Goal: Task Accomplishment & Management: Manage account settings

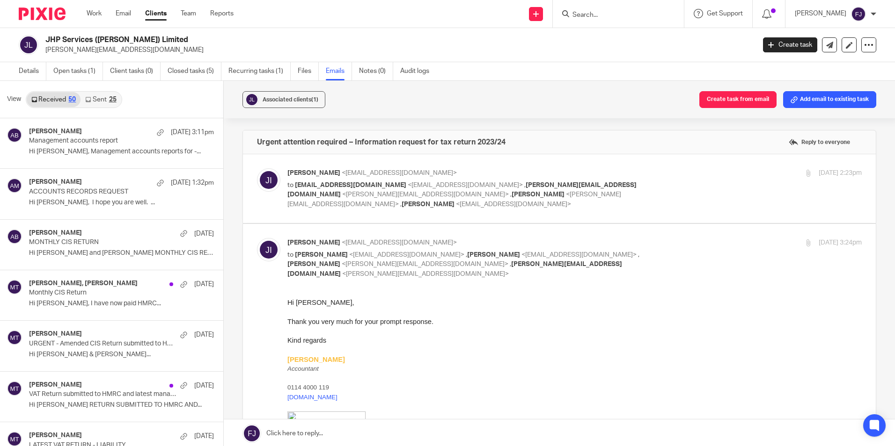
scroll to position [47, 0]
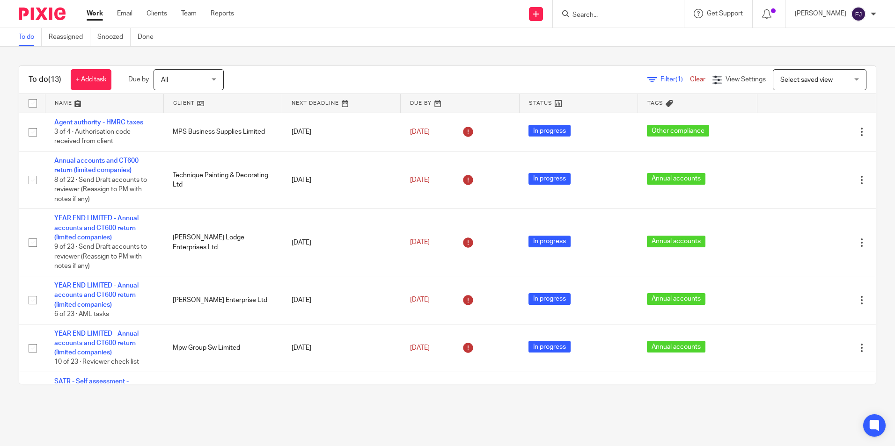
scroll to position [204, 0]
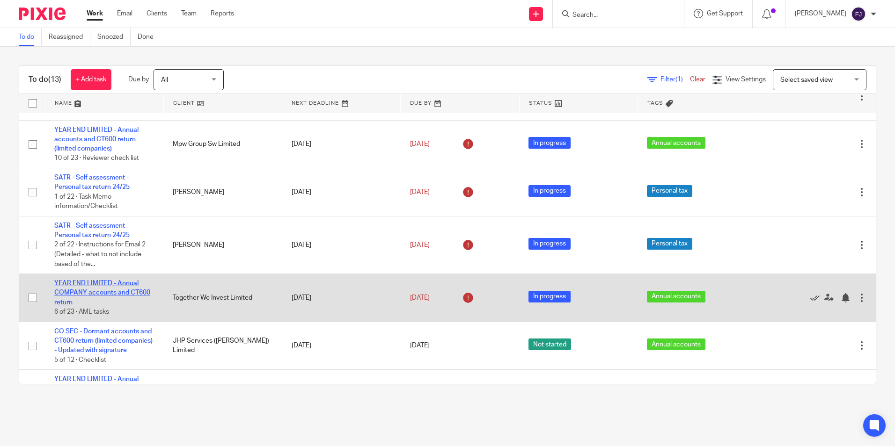
click at [110, 291] on link "YEAR END LIMITED - Annual COMPANY accounts and CT600 return" at bounding box center [102, 293] width 96 height 26
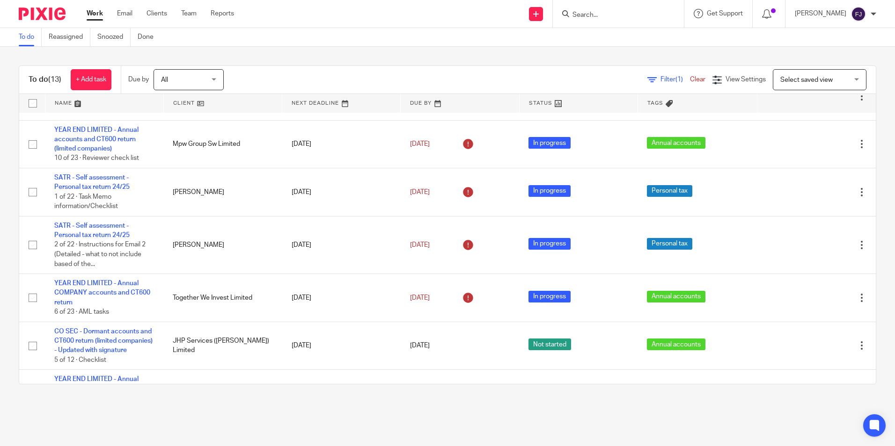
click at [94, 9] on link "Work" at bounding box center [95, 13] width 16 height 9
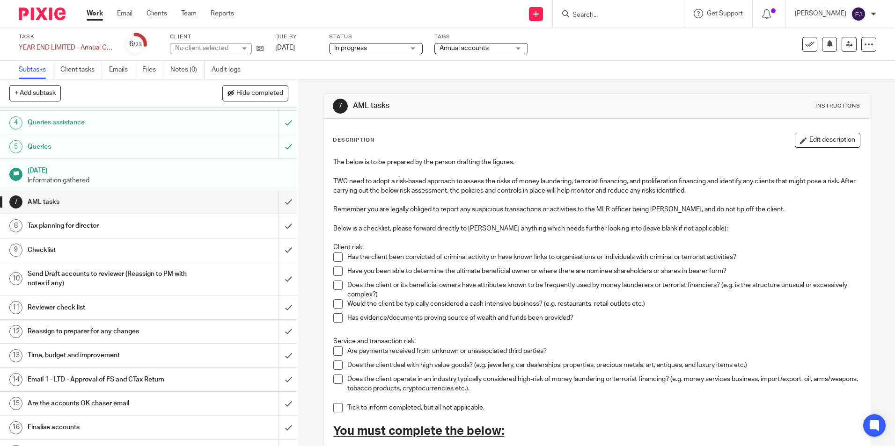
scroll to position [94, 0]
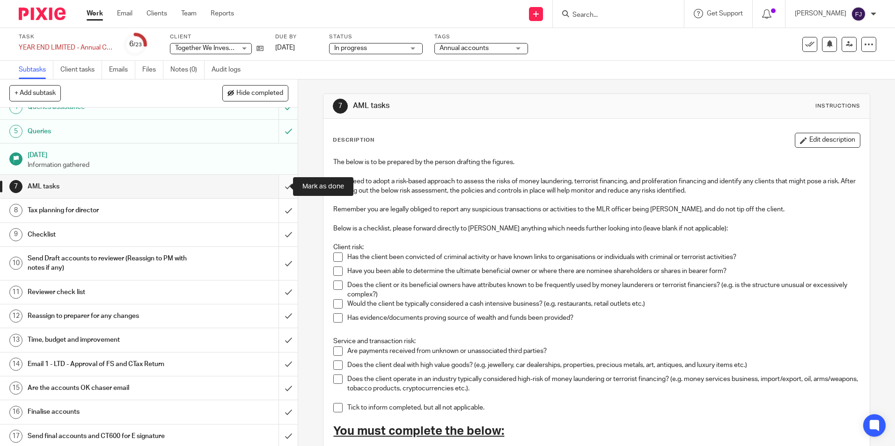
click at [276, 189] on input "submit" at bounding box center [149, 186] width 298 height 23
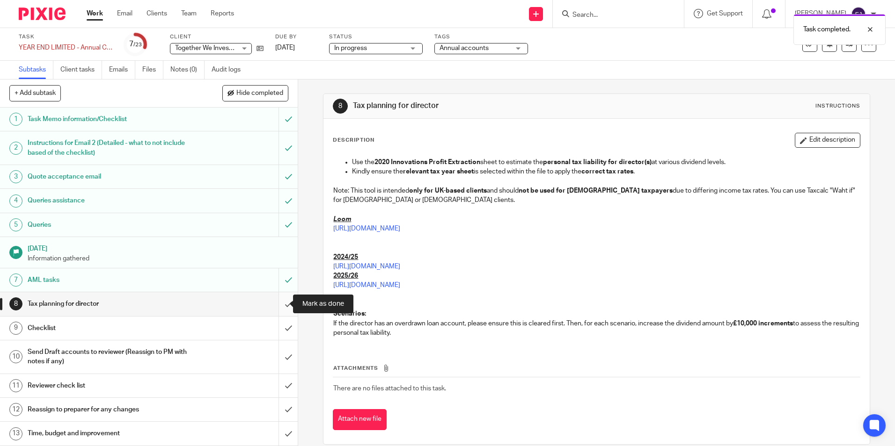
click at [277, 303] on input "submit" at bounding box center [149, 303] width 298 height 23
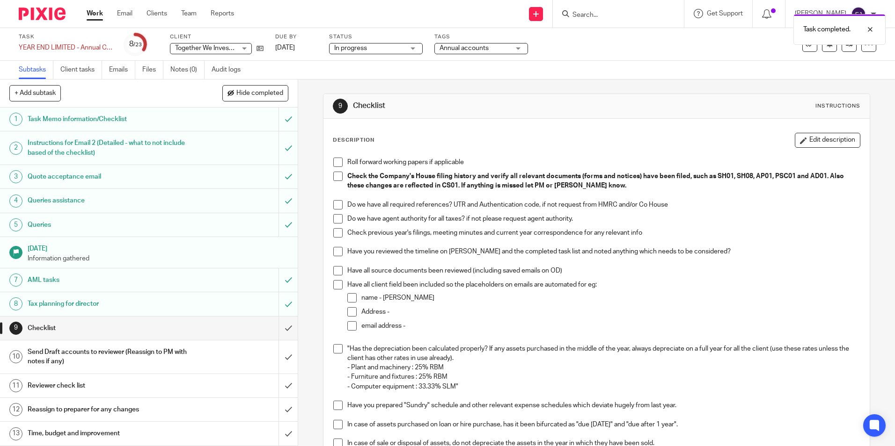
click at [337, 162] on span at bounding box center [337, 162] width 9 height 9
click at [333, 175] on span at bounding box center [337, 176] width 9 height 9
click at [335, 205] on span at bounding box center [337, 204] width 9 height 9
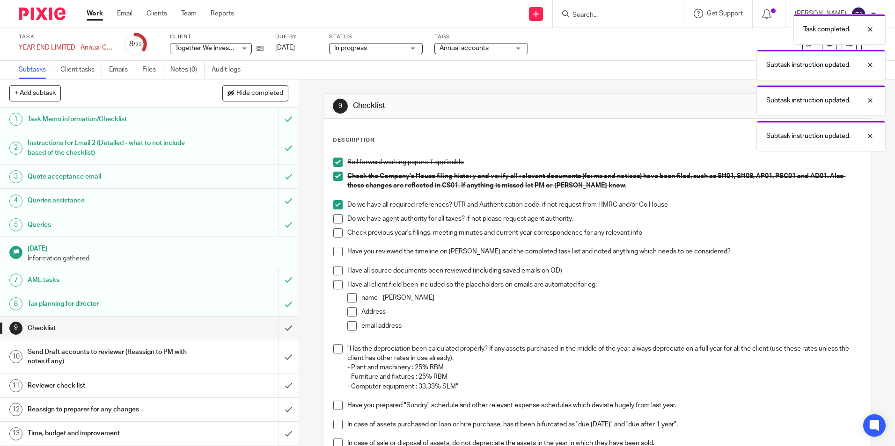
click at [333, 218] on span at bounding box center [337, 218] width 9 height 9
click at [333, 233] on span at bounding box center [337, 232] width 9 height 9
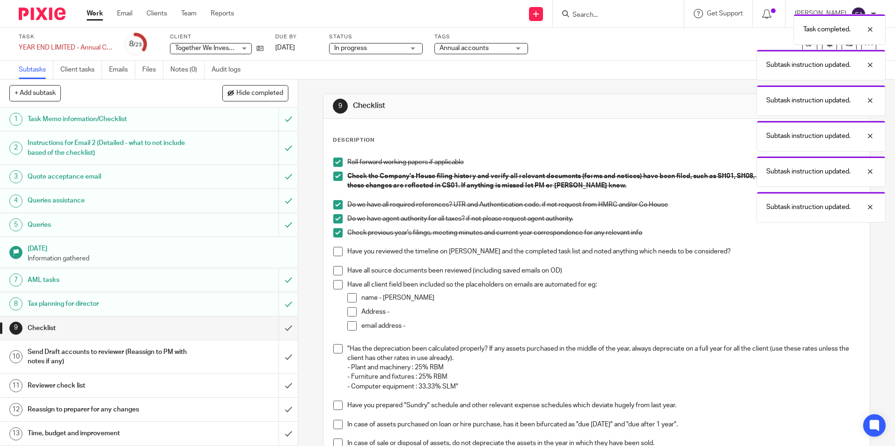
click at [335, 252] on span at bounding box center [337, 251] width 9 height 9
click at [334, 271] on span at bounding box center [337, 270] width 9 height 9
click at [334, 285] on span at bounding box center [337, 284] width 9 height 9
click at [355, 298] on li "name - Aaron Mcleish" at bounding box center [603, 300] width 512 height 14
click at [348, 301] on span at bounding box center [351, 297] width 9 height 9
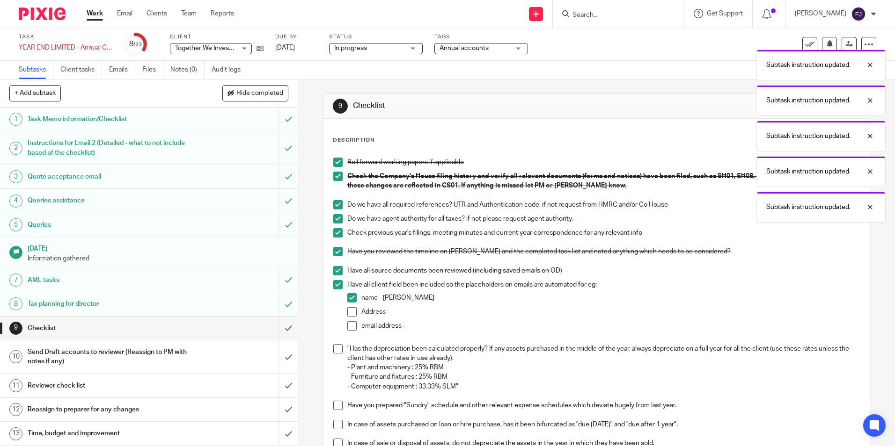
click at [348, 309] on span at bounding box center [351, 311] width 9 height 9
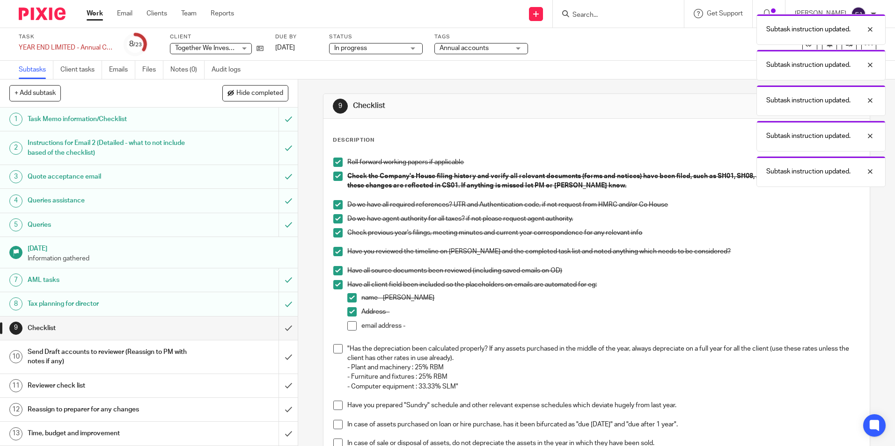
click at [349, 328] on span at bounding box center [351, 325] width 9 height 9
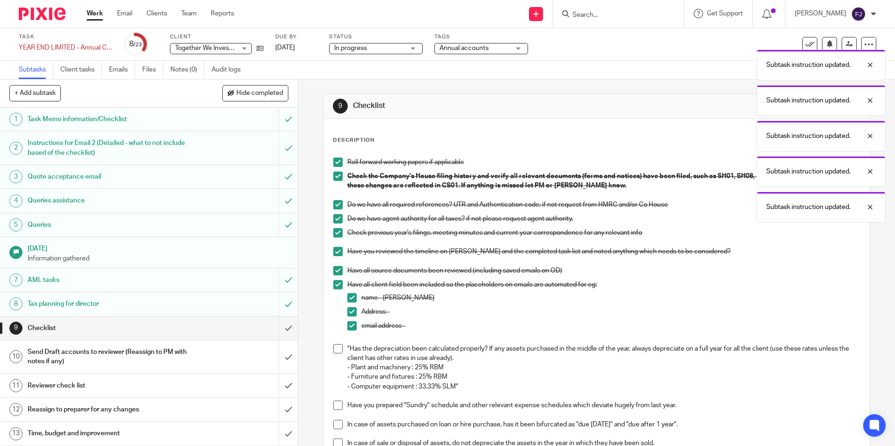
click at [335, 351] on span at bounding box center [337, 348] width 9 height 9
click at [336, 405] on span at bounding box center [337, 405] width 9 height 9
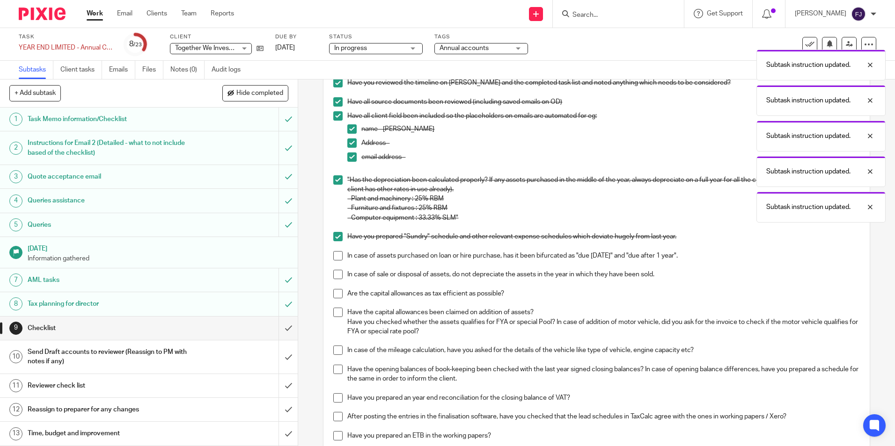
scroll to position [234, 0]
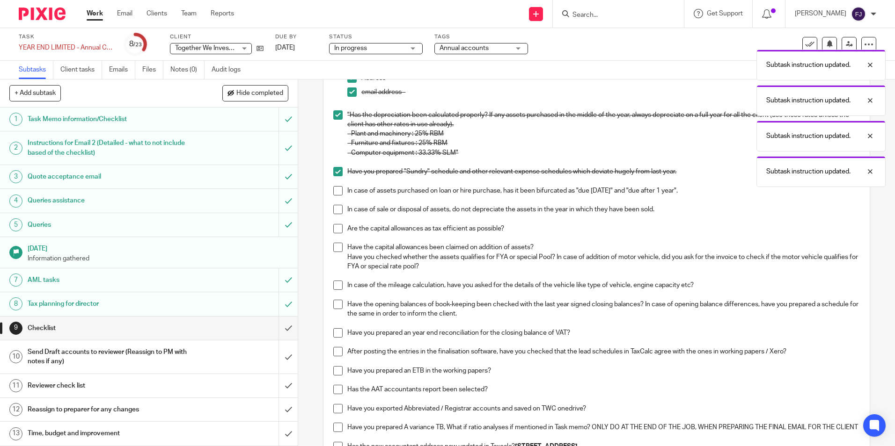
click at [334, 192] on span at bounding box center [337, 190] width 9 height 9
click at [337, 209] on span at bounding box center [337, 209] width 9 height 9
click at [335, 230] on span at bounding box center [337, 228] width 9 height 9
click at [334, 246] on span at bounding box center [337, 247] width 9 height 9
click at [334, 290] on span at bounding box center [337, 285] width 9 height 9
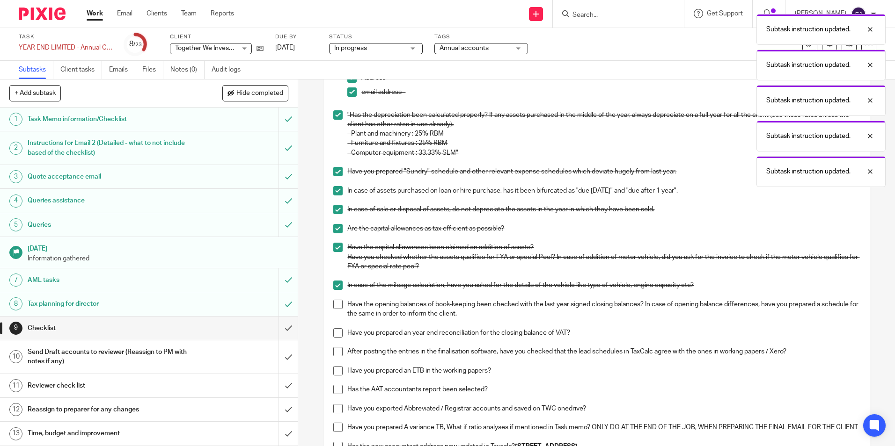
click at [336, 304] on span at bounding box center [337, 304] width 9 height 9
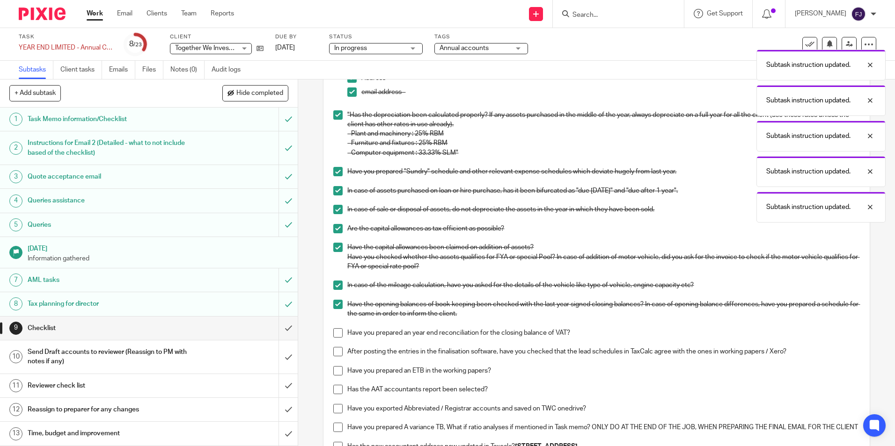
click at [336, 334] on span at bounding box center [337, 332] width 9 height 9
click at [338, 351] on span at bounding box center [337, 351] width 9 height 9
click at [333, 370] on span at bounding box center [337, 370] width 9 height 9
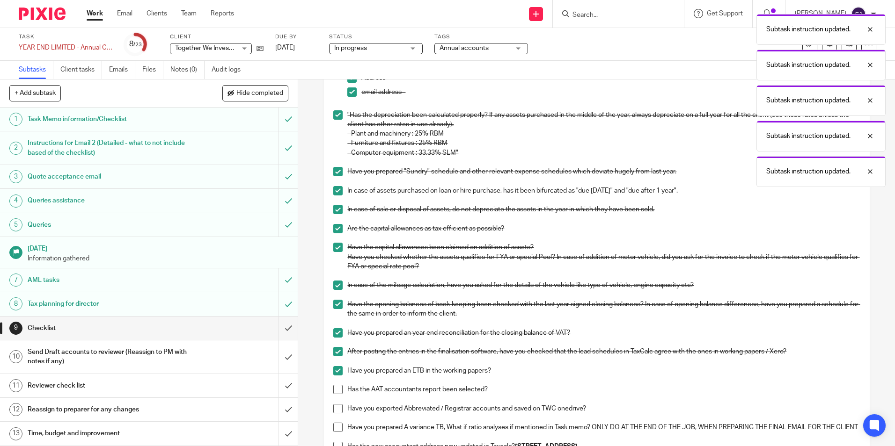
click at [339, 390] on span at bounding box center [337, 389] width 9 height 9
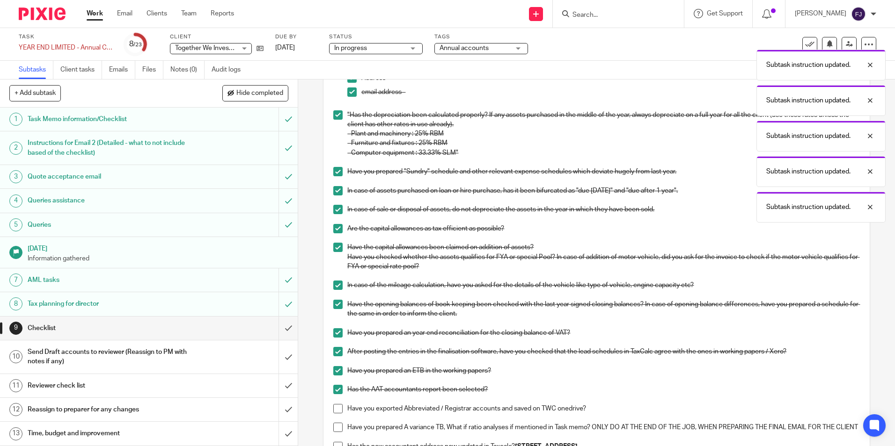
click at [337, 407] on span at bounding box center [337, 408] width 9 height 9
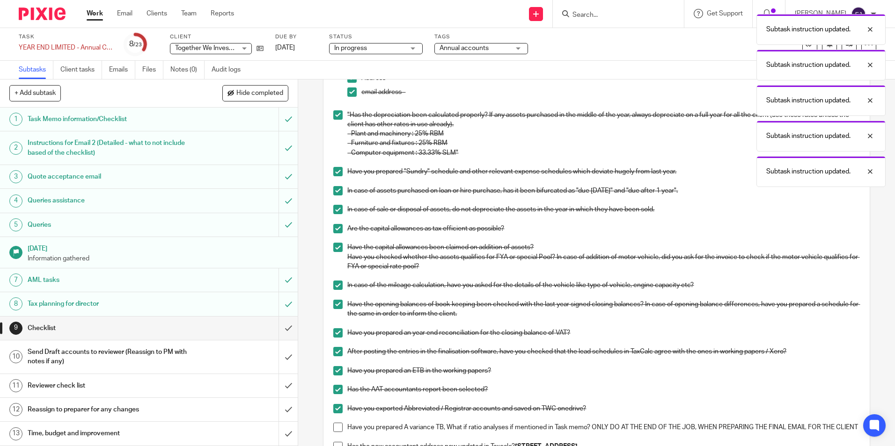
click at [338, 430] on span at bounding box center [337, 427] width 9 height 9
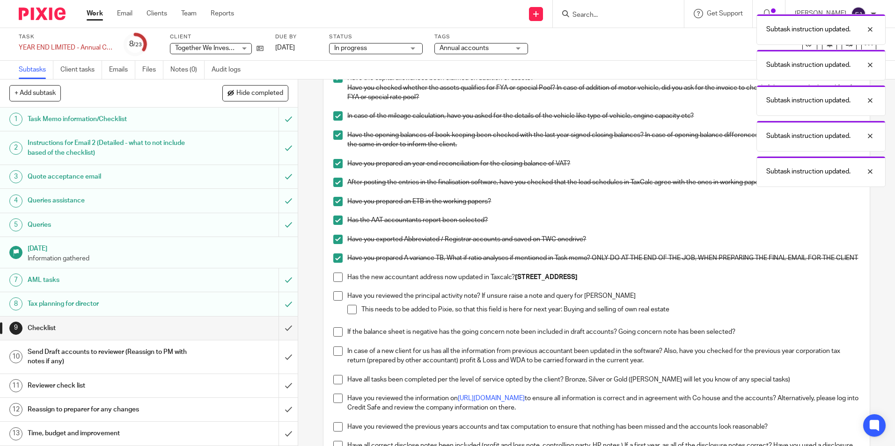
scroll to position [468, 0]
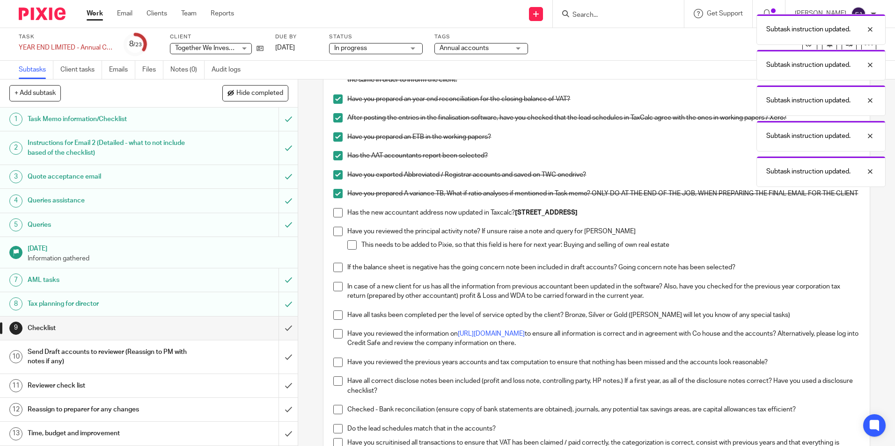
click at [334, 218] on span at bounding box center [337, 212] width 9 height 9
click at [334, 236] on span at bounding box center [337, 231] width 9 height 9
click at [351, 250] on span at bounding box center [351, 245] width 9 height 9
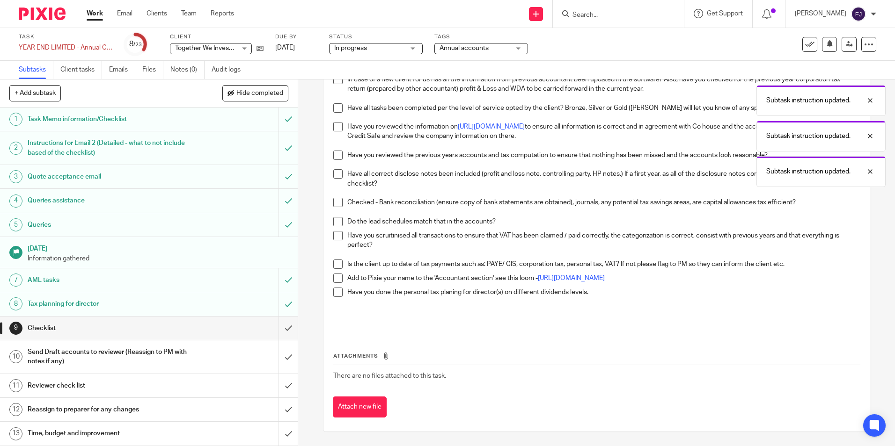
scroll to position [591, 0]
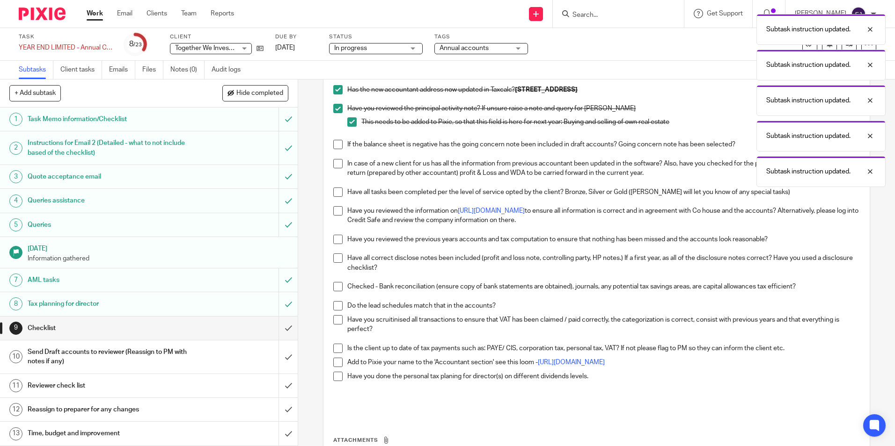
click at [334, 149] on span at bounding box center [337, 144] width 9 height 9
drag, startPoint x: 335, startPoint y: 170, endPoint x: 336, endPoint y: 186, distance: 16.0
click at [335, 168] on span at bounding box center [337, 163] width 9 height 9
drag, startPoint x: 335, startPoint y: 203, endPoint x: 337, endPoint y: 216, distance: 13.2
click at [335, 197] on span at bounding box center [337, 192] width 9 height 9
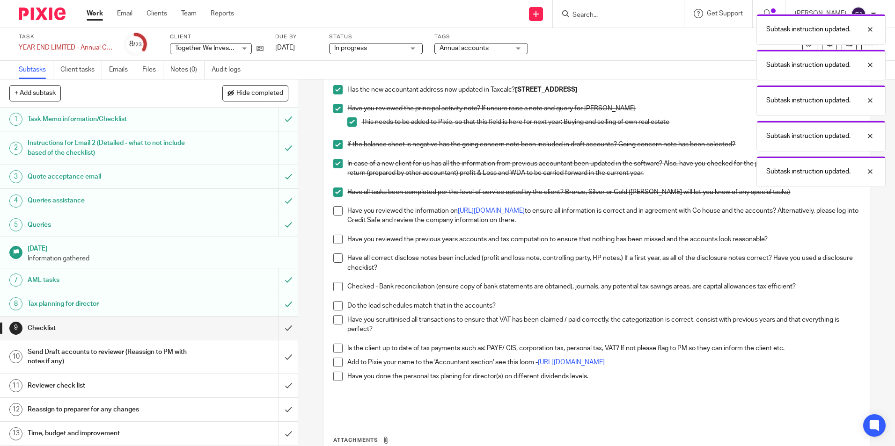
click at [337, 216] on span at bounding box center [337, 210] width 9 height 9
click at [337, 244] on span at bounding box center [337, 239] width 9 height 9
click at [333, 263] on span at bounding box center [337, 258] width 9 height 9
click at [333, 292] on span at bounding box center [337, 286] width 9 height 9
click at [335, 311] on span at bounding box center [337, 305] width 9 height 9
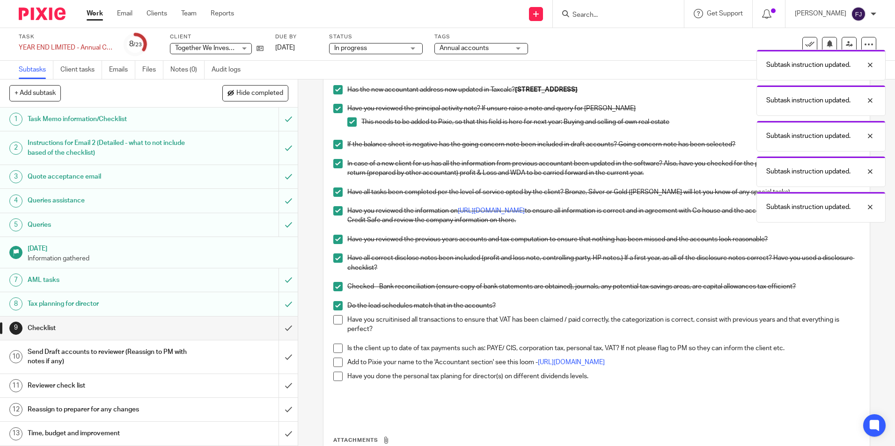
click at [333, 325] on span at bounding box center [337, 319] width 9 height 9
click at [334, 353] on span at bounding box center [337, 348] width 9 height 9
click at [336, 367] on span at bounding box center [337, 362] width 9 height 9
click at [336, 381] on span at bounding box center [337, 376] width 9 height 9
click at [279, 330] on input "submit" at bounding box center [149, 328] width 298 height 23
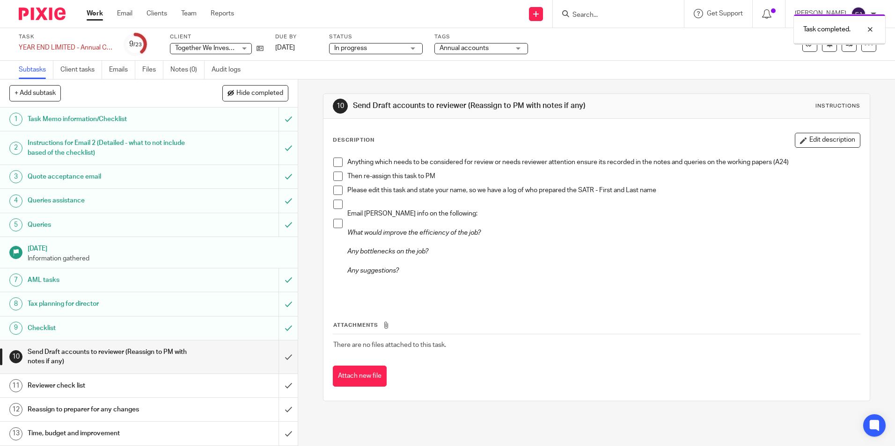
scroll to position [187, 0]
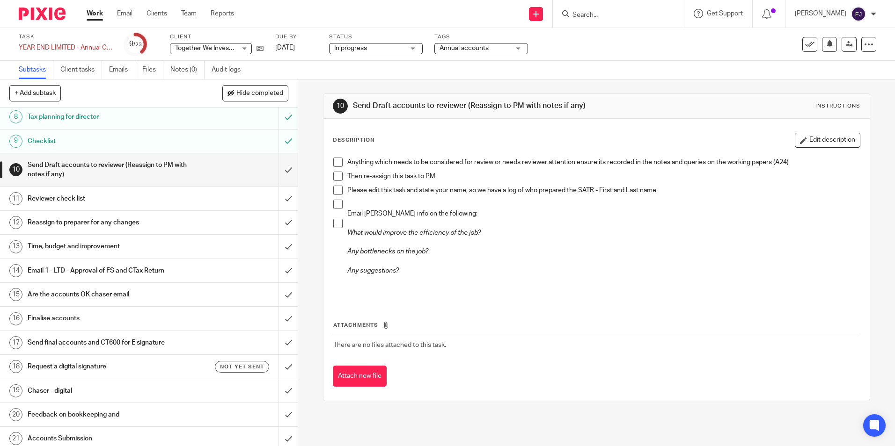
click at [334, 163] on span at bounding box center [337, 162] width 9 height 9
click at [335, 176] on span at bounding box center [337, 176] width 9 height 9
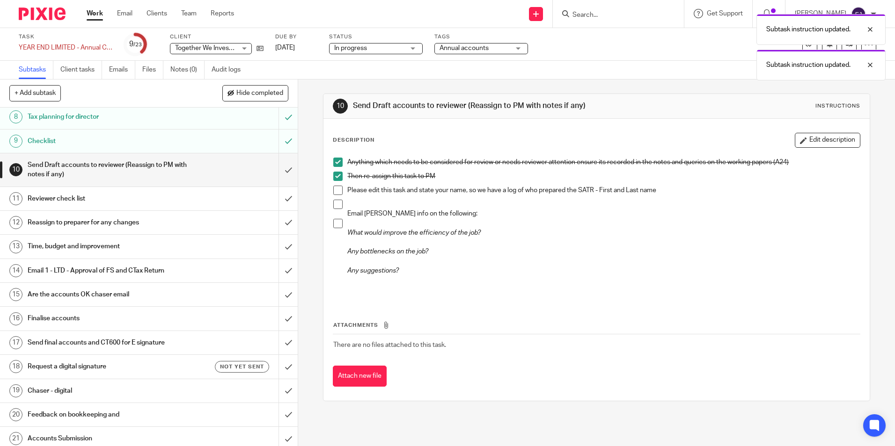
click at [333, 188] on span at bounding box center [337, 190] width 9 height 9
click at [328, 207] on div "Anything which needs to be considered for review or needs reviewer attention en…" at bounding box center [595, 227] width 535 height 149
drag, startPoint x: 334, startPoint y: 199, endPoint x: 341, endPoint y: 220, distance: 22.1
click at [334, 200] on ul "Anything which needs to be considered for review or needs reviewer attention en…" at bounding box center [596, 226] width 526 height 137
click at [334, 226] on span at bounding box center [337, 223] width 9 height 9
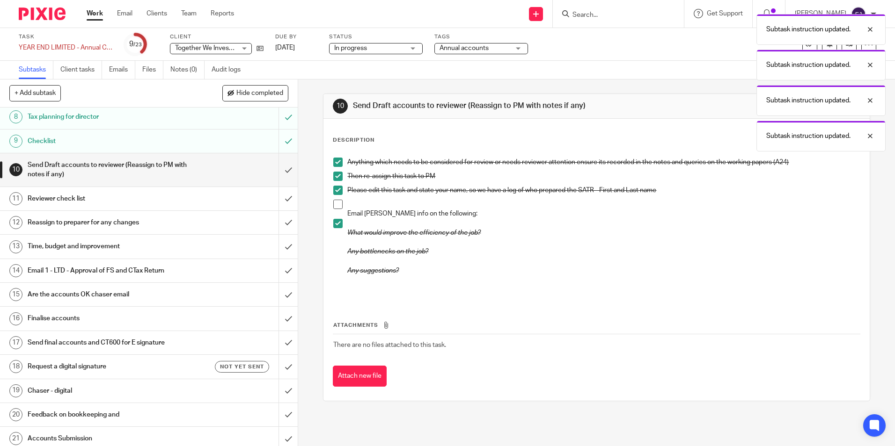
click at [335, 202] on span at bounding box center [337, 204] width 9 height 9
click at [278, 172] on input "submit" at bounding box center [149, 169] width 298 height 33
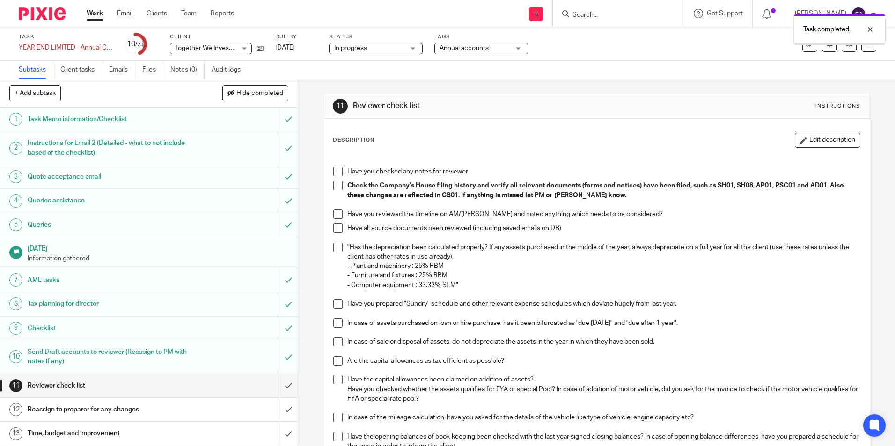
scroll to position [94, 0]
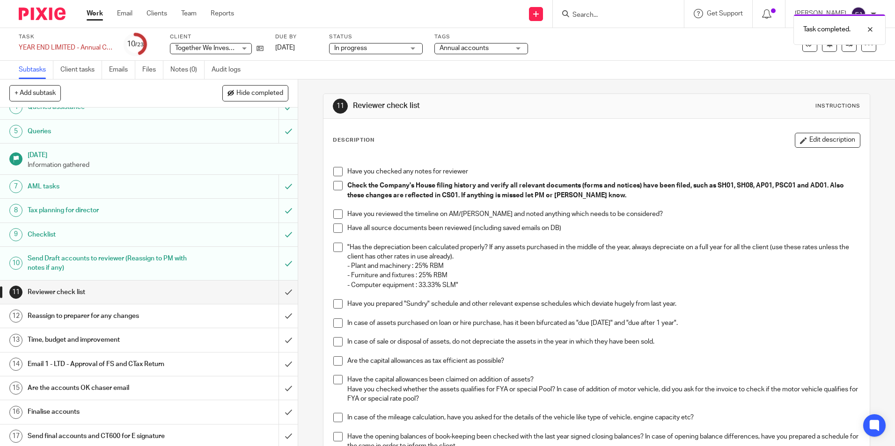
click at [60, 358] on h1 "Email 1 - LTD - Approval of FS and CTax Return" at bounding box center [108, 364] width 161 height 14
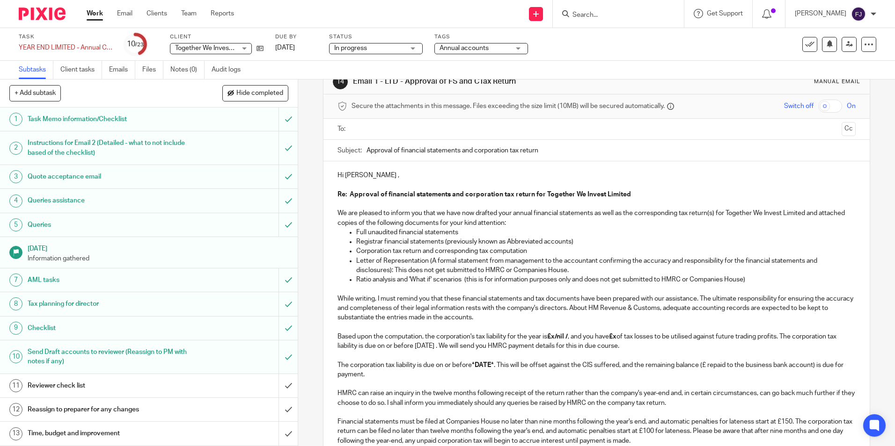
scroll to position [47, 0]
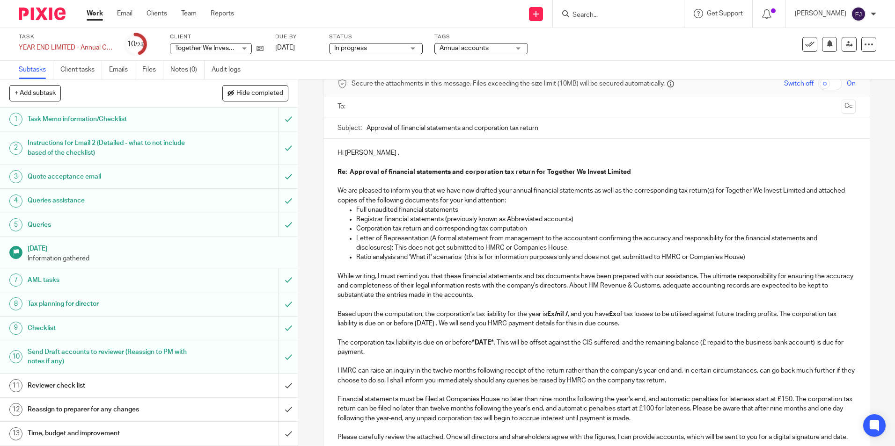
drag, startPoint x: 755, startPoint y: 255, endPoint x: 349, endPoint y: 256, distance: 405.7
click at [356, 256] on li "Ratio analysis and 'What if' scenarios (this is for information purposes only a…" at bounding box center [605, 257] width 499 height 9
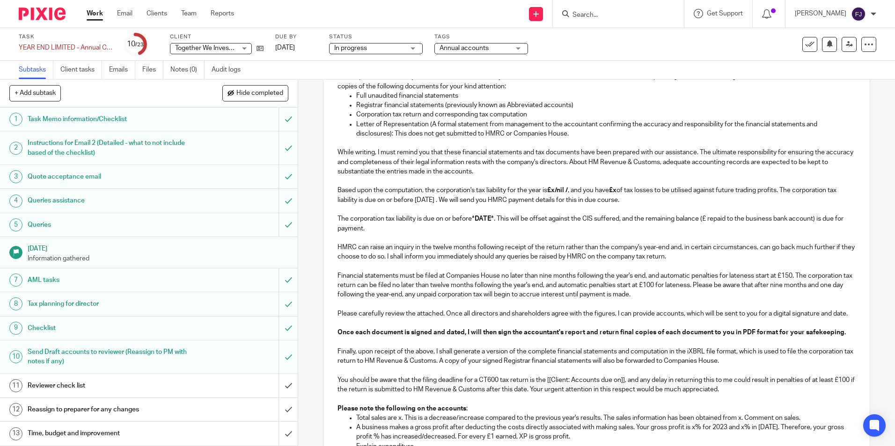
scroll to position [140, 0]
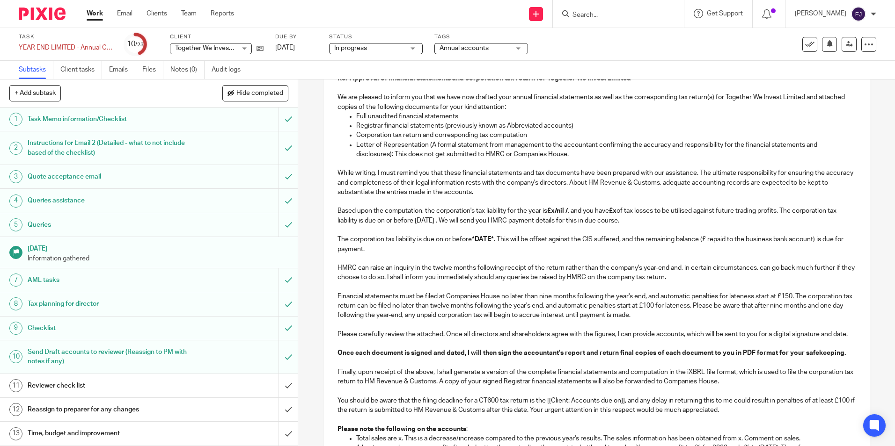
drag, startPoint x: 555, startPoint y: 211, endPoint x: 557, endPoint y: 219, distance: 8.3
click at [555, 211] on strong "£x/nil /" at bounding box center [557, 211] width 21 height 7
click at [562, 210] on strong "£/nil /" at bounding box center [555, 211] width 17 height 7
click at [553, 213] on strong "£/nil /" at bounding box center [555, 211] width 17 height 7
click at [562, 212] on strong "£nil /" at bounding box center [554, 211] width 15 height 7
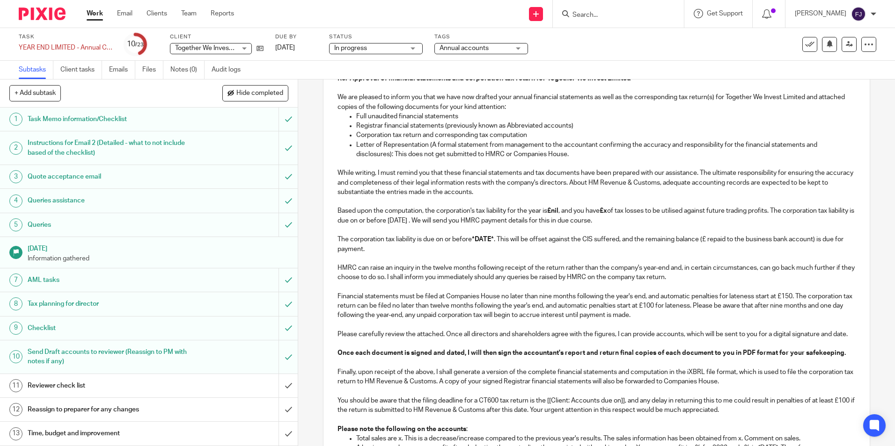
click at [606, 213] on strong "£x" at bounding box center [602, 211] width 7 height 7
click at [606, 212] on p "Based upon the computation, the corporation's tax liability for the year is £ni…" at bounding box center [596, 215] width 518 height 19
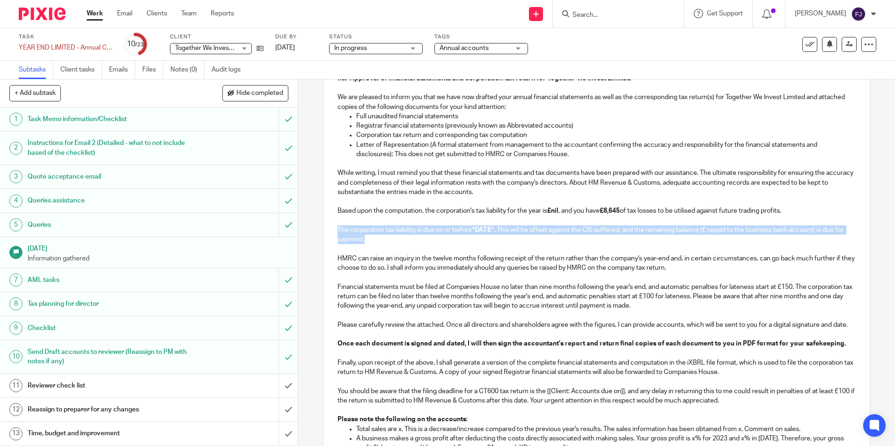
drag, startPoint x: 392, startPoint y: 242, endPoint x: 310, endPoint y: 229, distance: 82.9
click at [310, 229] on div "14 Email 1 - LTD - Approval of FS and CTax Return Manual email Secure the attac…" at bounding box center [596, 263] width 597 height 367
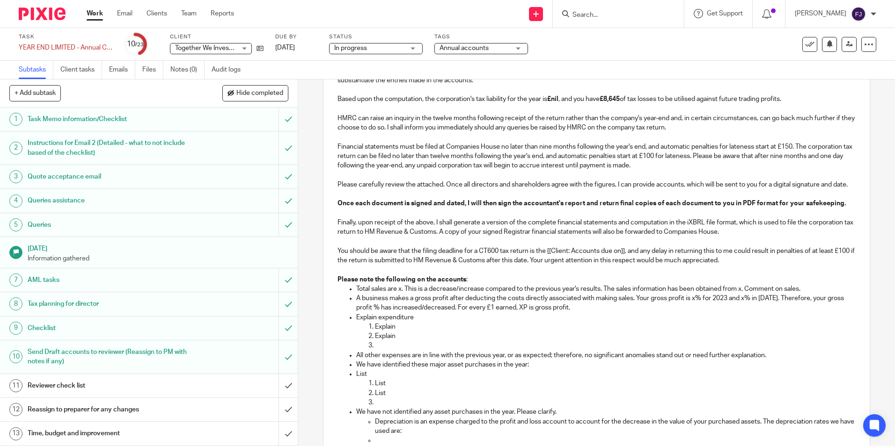
scroll to position [281, 0]
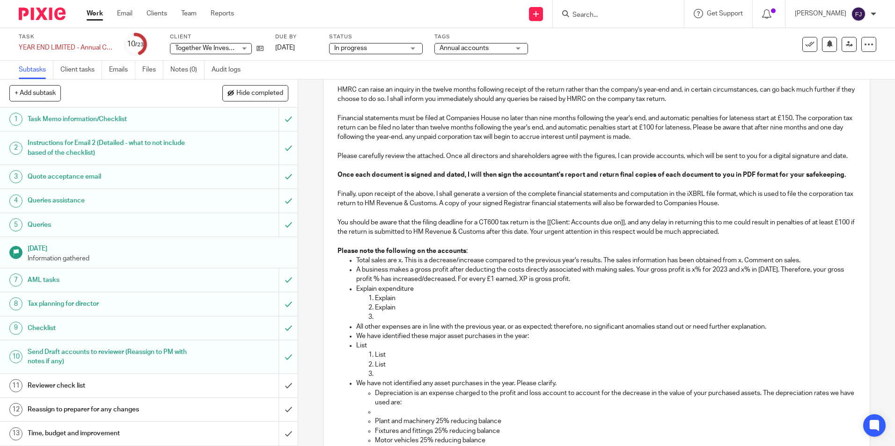
click at [397, 265] on p "Total sales are x. This is a decrease/increase compared to the previous year's …" at bounding box center [605, 260] width 499 height 9
click at [399, 265] on p "Total sales are x. This is a decrease/increase compared to the previous year's …" at bounding box center [605, 260] width 499 height 9
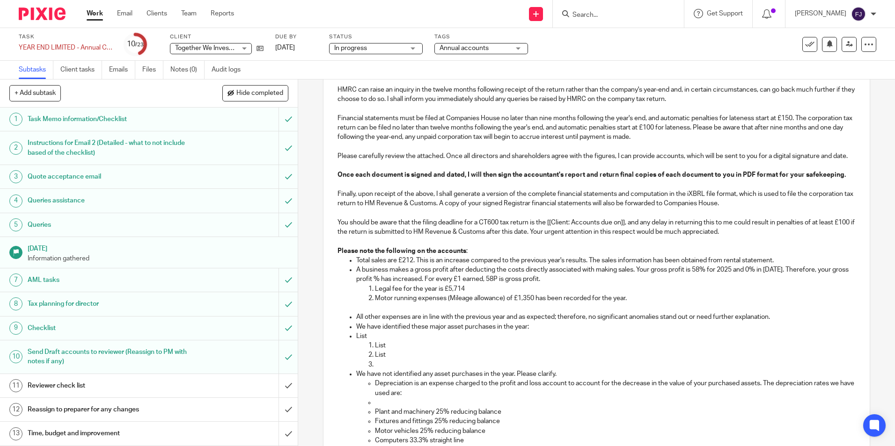
click at [372, 341] on p "List" at bounding box center [605, 336] width 499 height 9
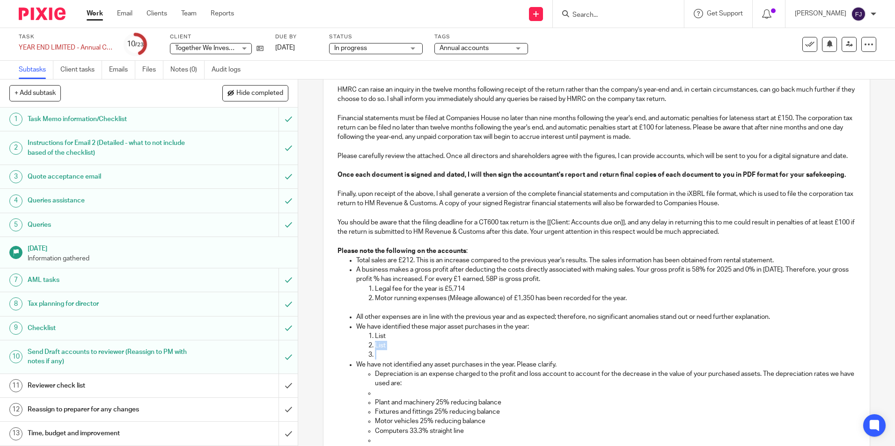
drag, startPoint x: 382, startPoint y: 365, endPoint x: 365, endPoint y: 357, distance: 18.4
click at [365, 357] on ol "List List" at bounding box center [605, 346] width 499 height 29
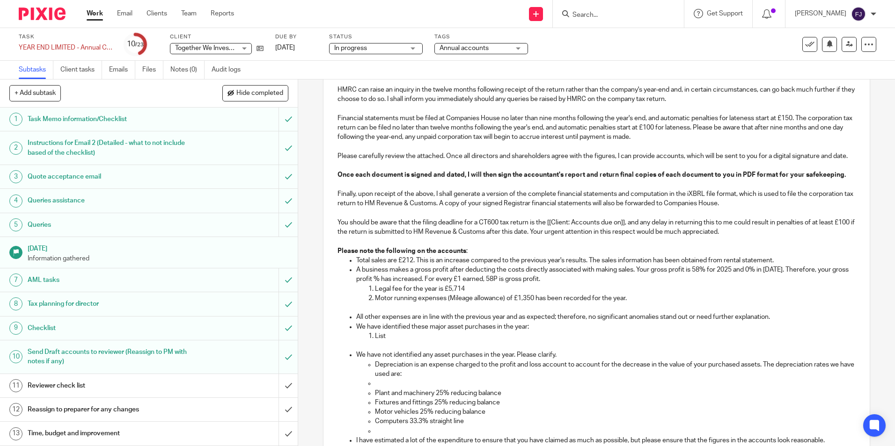
click at [391, 341] on p "List" at bounding box center [615, 336] width 480 height 9
click at [423, 341] on p "Room 2, Flat 13," at bounding box center [615, 336] width 480 height 9
drag, startPoint x: 431, startPoint y: 347, endPoint x: 372, endPoint y: 348, distance: 58.5
click at [375, 341] on p "Room 2, Flat 13," at bounding box center [615, 336] width 480 height 9
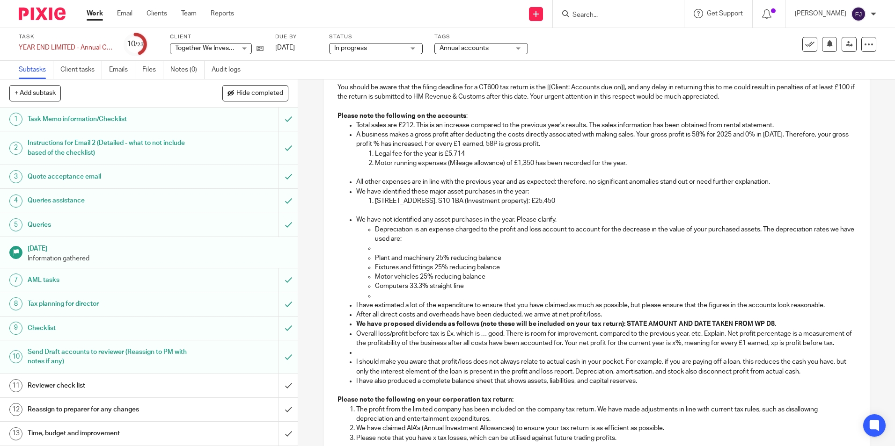
scroll to position [421, 0]
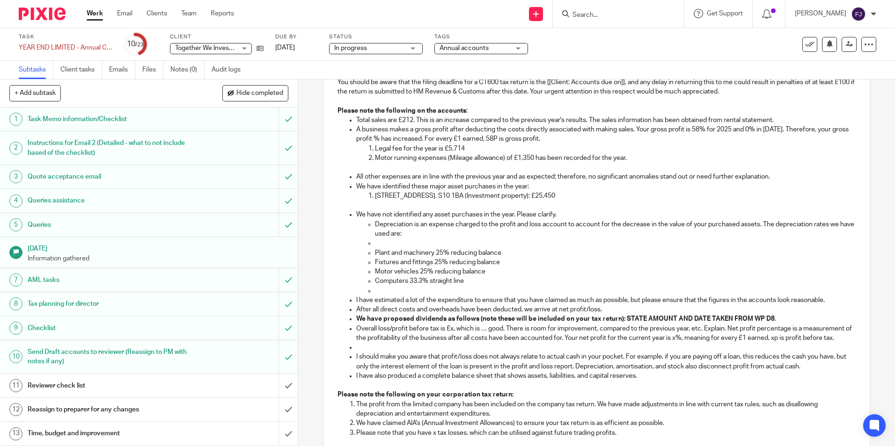
click at [450, 219] on p "We have not identified any asset purchases in the year. Please clarify." at bounding box center [605, 214] width 499 height 9
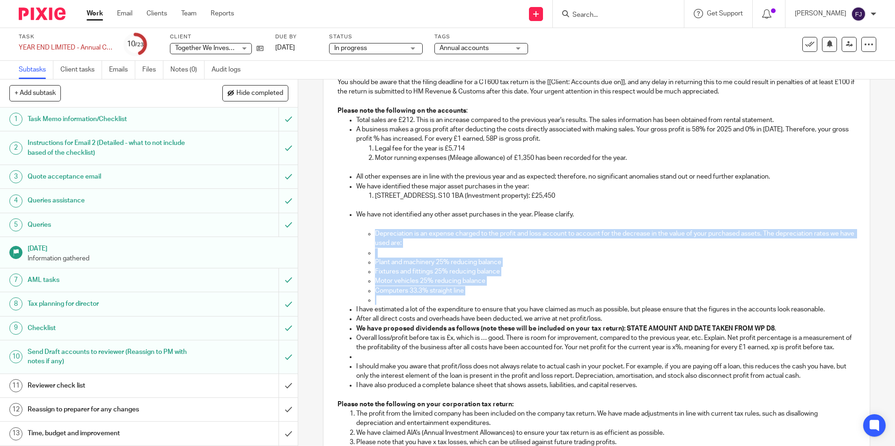
drag, startPoint x: 385, startPoint y: 312, endPoint x: 353, endPoint y: 242, distance: 76.6
click at [356, 242] on ul "Depreciation is an expense charged to the profit and loss account to account fo…" at bounding box center [605, 267] width 499 height 76
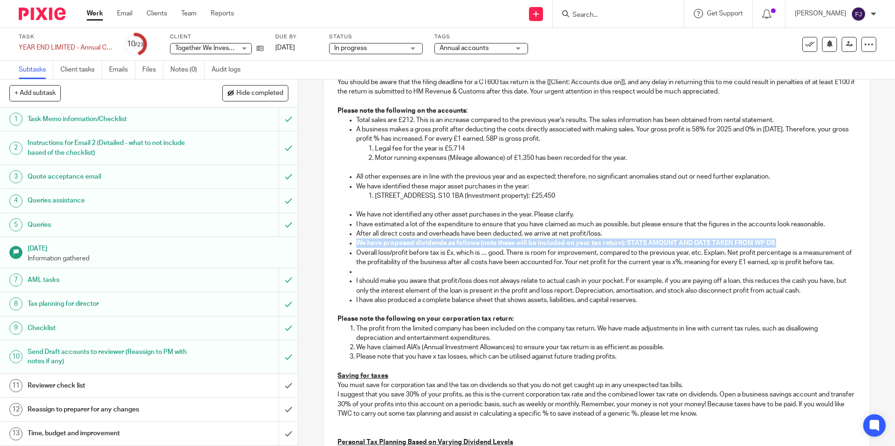
drag, startPoint x: 773, startPoint y: 254, endPoint x: 345, endPoint y: 255, distance: 428.1
click at [345, 255] on ul "Total sales are £212. This is an increase compared to the previous year's resul…" at bounding box center [596, 211] width 518 height 190
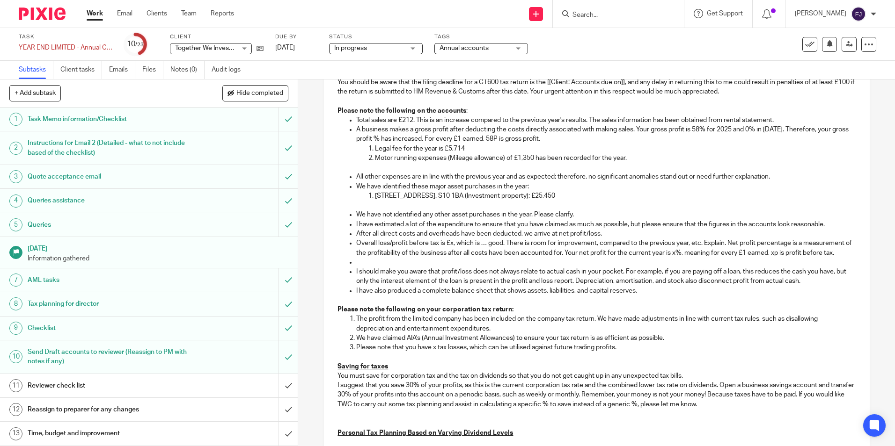
click at [587, 219] on p "We have not identified any other asset purchases in the year. Please clarify." at bounding box center [605, 214] width 499 height 9
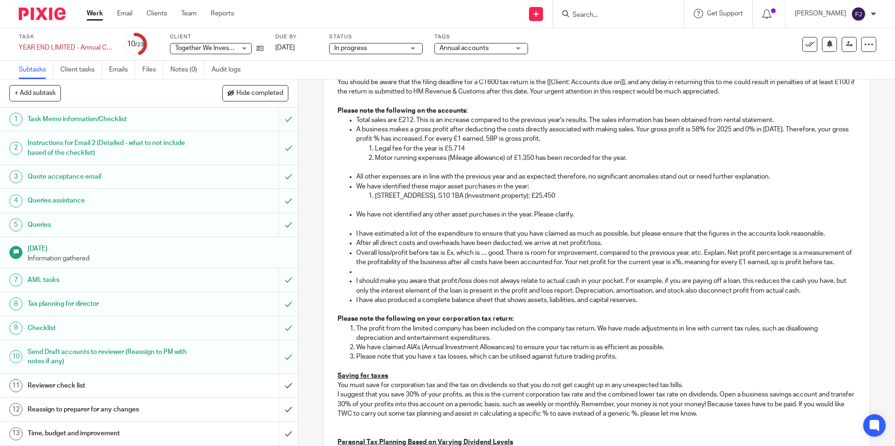
click at [831, 239] on p "I have estimated a lot of the expenditure to ensure that you have claimed as mu…" at bounding box center [605, 233] width 499 height 9
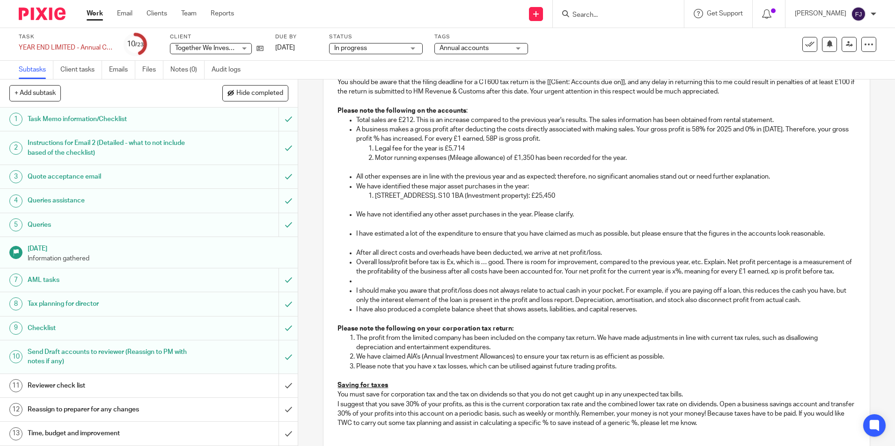
click at [620, 258] on p "After all direct costs and overheads have been deducted, we arrive at net profi…" at bounding box center [605, 252] width 499 height 9
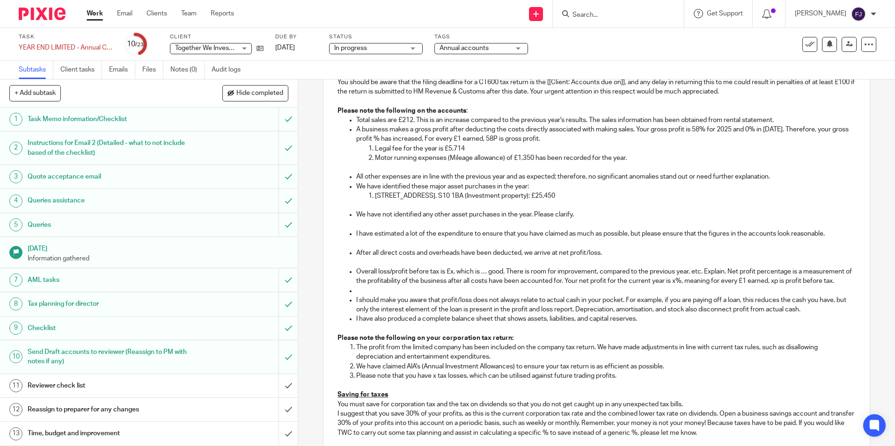
click at [365, 296] on p at bounding box center [605, 290] width 499 height 9
click at [449, 282] on p "Overall loss/profit before tax is £x, which is … good. There is room for improv…" at bounding box center [605, 276] width 499 height 19
click at [466, 296] on p at bounding box center [605, 290] width 499 height 9
drag, startPoint x: 430, startPoint y: 282, endPoint x: 437, endPoint y: 286, distance: 8.0
click at [430, 283] on p "Overall loss before tax is £, which is … good. There is room for improvement, c…" at bounding box center [605, 276] width 499 height 19
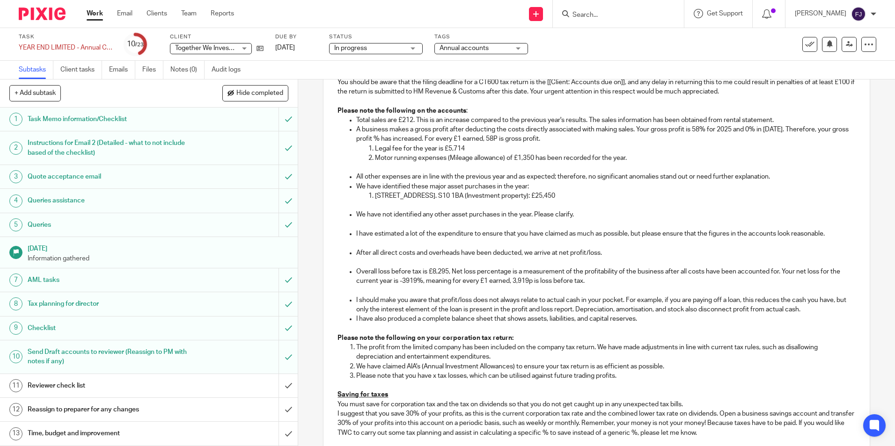
scroll to position [515, 0]
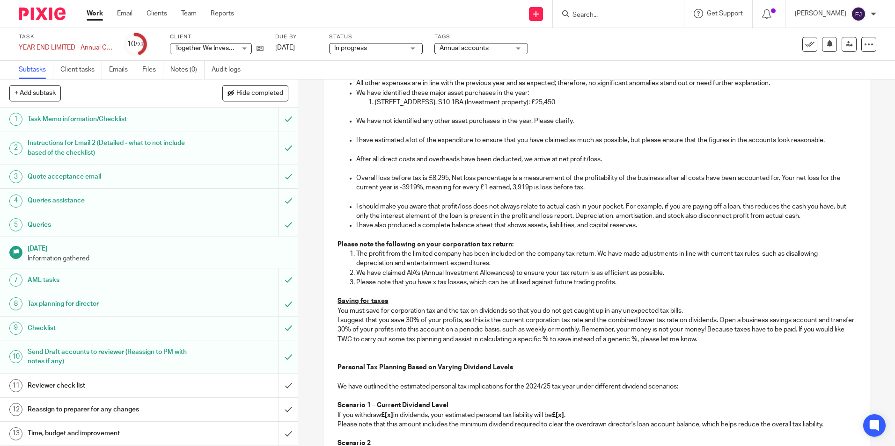
click at [432, 287] on p "Please note that you have x tax losses, which can be utilised against future tr…" at bounding box center [605, 282] width 499 height 9
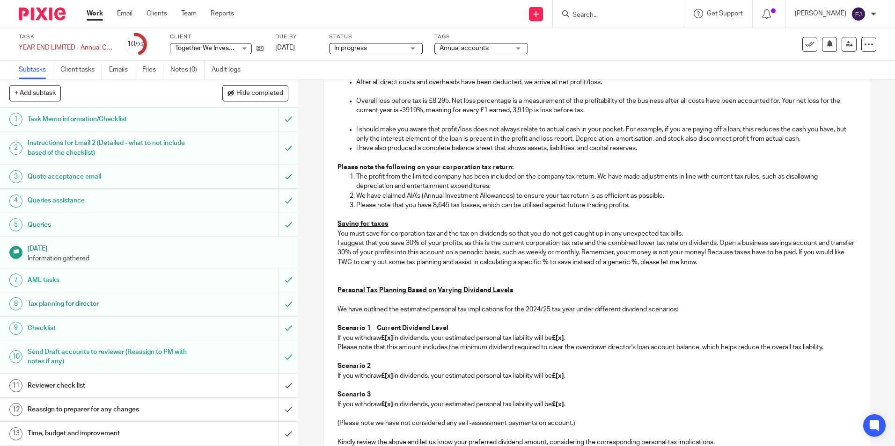
scroll to position [608, 0]
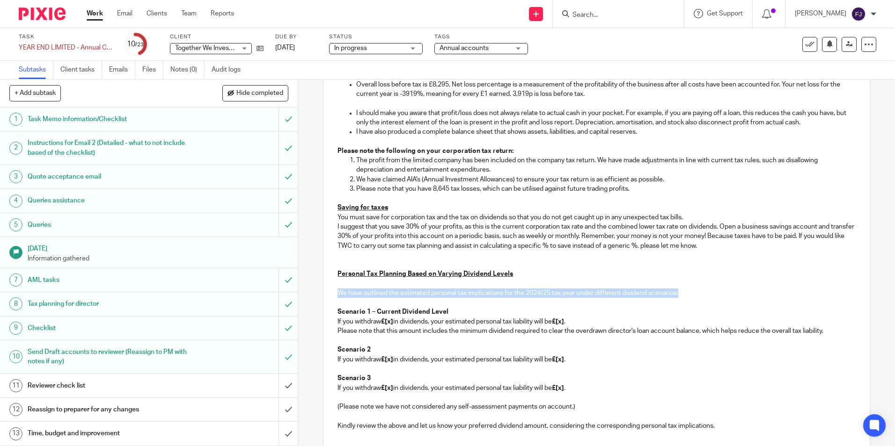
drag, startPoint x: 682, startPoint y: 302, endPoint x: 323, endPoint y: 299, distance: 359.4
click at [323, 299] on div "Hi Aaron , Re: Approval of financial statements and corporation tax return for …" at bounding box center [596, 98] width 546 height 1043
copy p "No dividends has been provided as no retain earning are availbe."
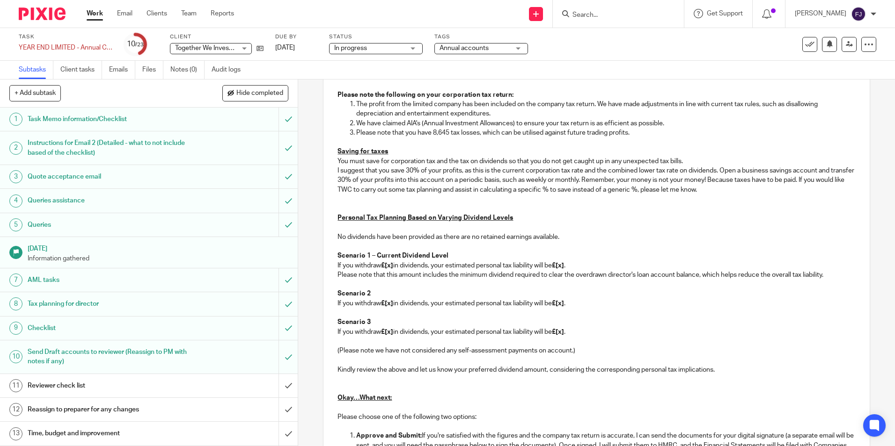
scroll to position [795, 0]
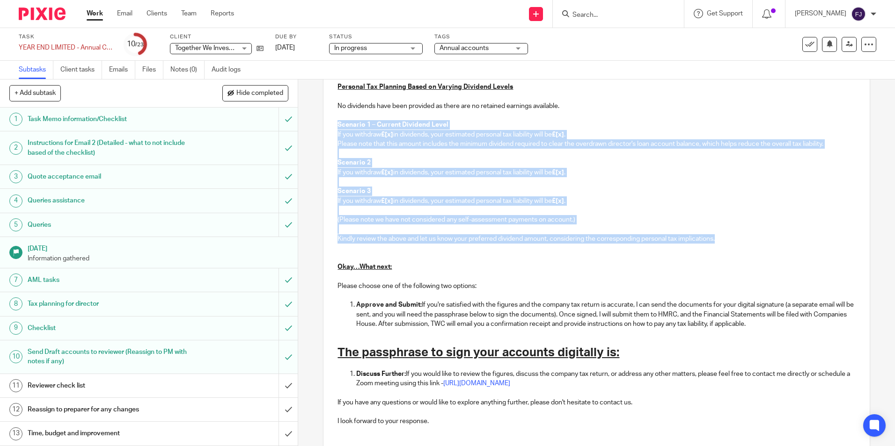
drag, startPoint x: 730, startPoint y: 248, endPoint x: 325, endPoint y: 132, distance: 421.4
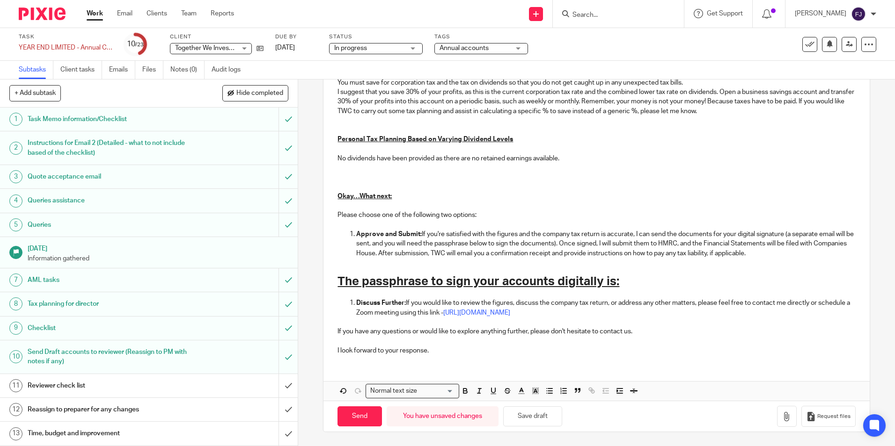
scroll to position [671, 0]
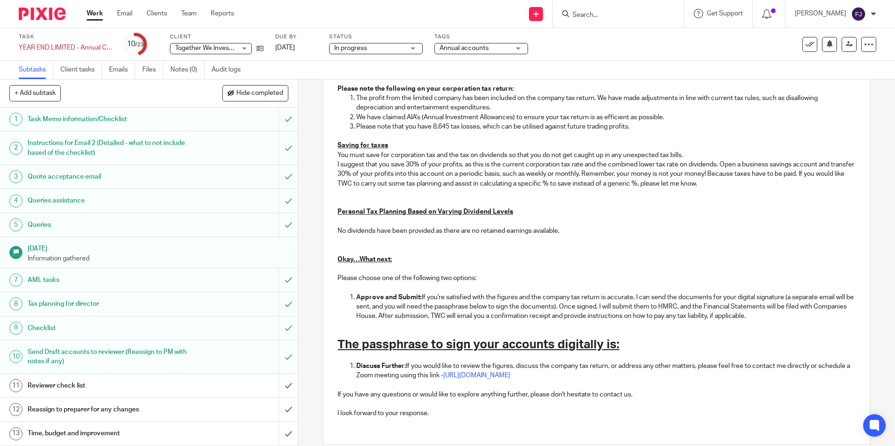
click at [343, 254] on p at bounding box center [596, 245] width 518 height 19
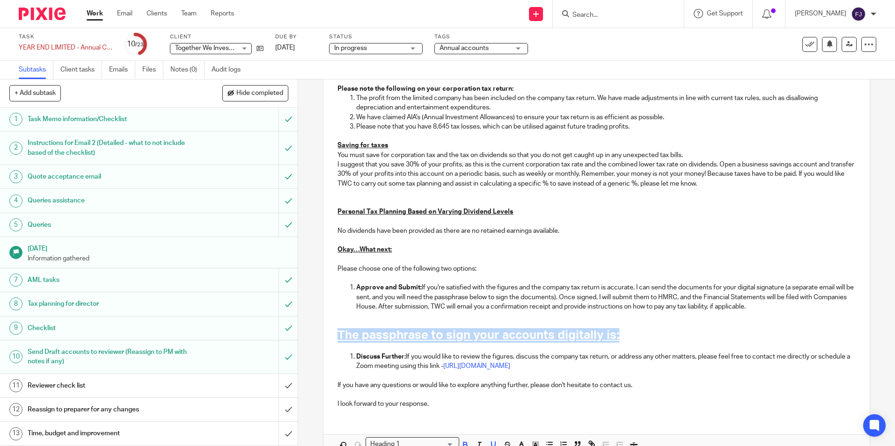
drag, startPoint x: 627, startPoint y: 344, endPoint x: 326, endPoint y: 339, distance: 300.9
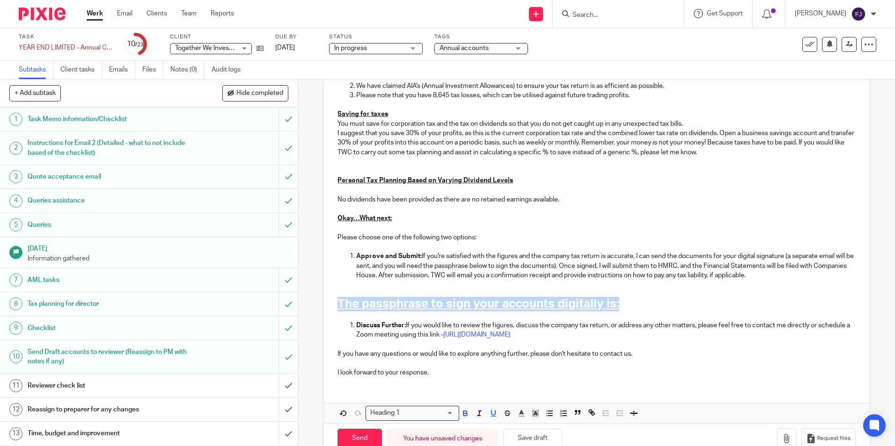
scroll to position [734, 0]
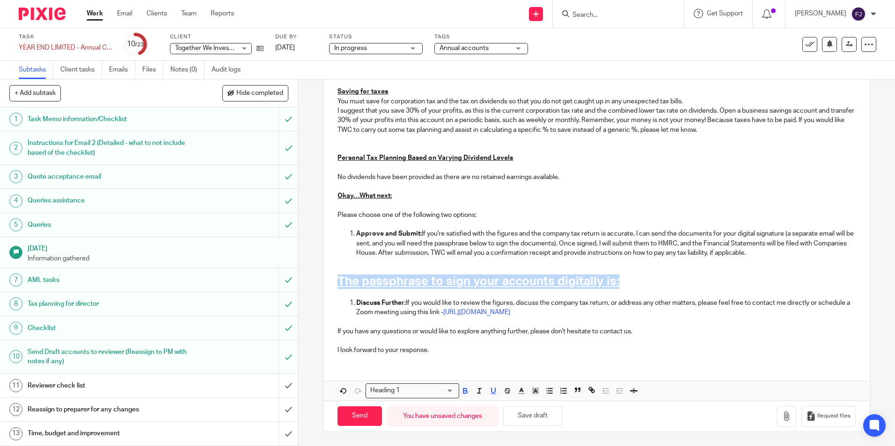
click at [432, 388] on input "Search for option" at bounding box center [427, 391] width 51 height 10
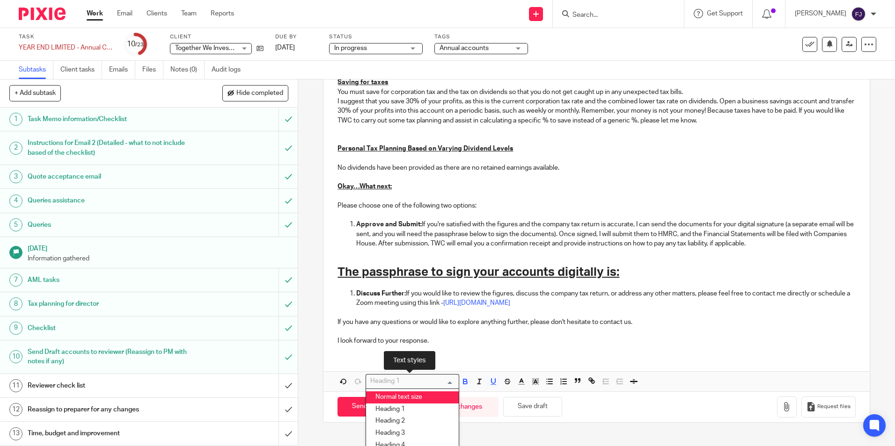
click at [392, 403] on li "Normal text size" at bounding box center [412, 398] width 93 height 12
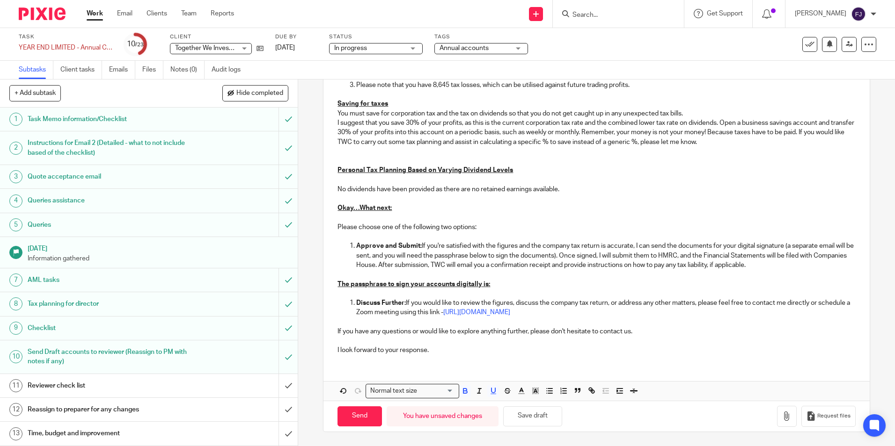
scroll to position [722, 0]
click at [501, 286] on p "The passphrase to sign your accounts digitally is:" at bounding box center [596, 284] width 518 height 9
drag, startPoint x: 501, startPoint y: 286, endPoint x: 331, endPoint y: 284, distance: 170.3
click at [260, 49] on icon at bounding box center [259, 48] width 7 height 7
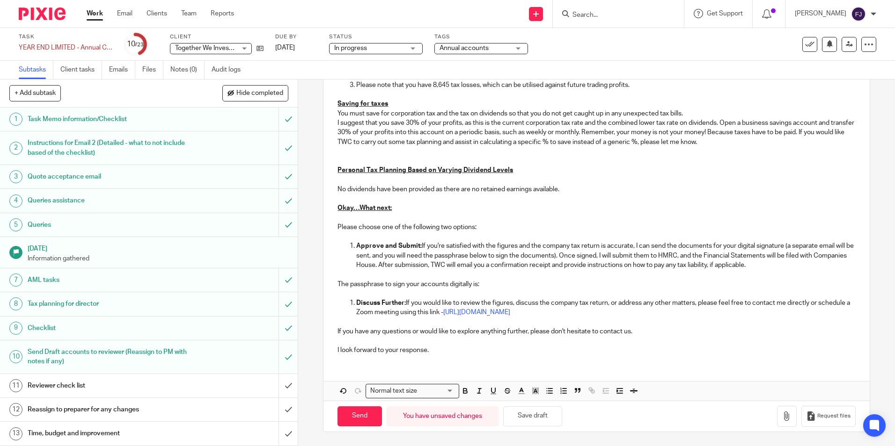
click at [507, 282] on p "The passphrase to sign your accounts digitally is:" at bounding box center [596, 284] width 518 height 9
click at [538, 415] on button "Save draft" at bounding box center [532, 417] width 59 height 20
click at [578, 281] on p "The passphrase to sign your accounts digitally is: lovely-black-checked-pen" at bounding box center [596, 284] width 518 height 9
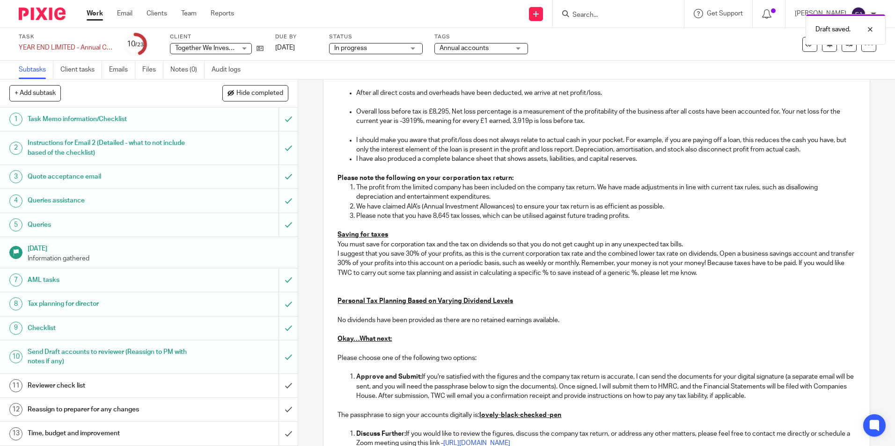
scroll to position [441, 0]
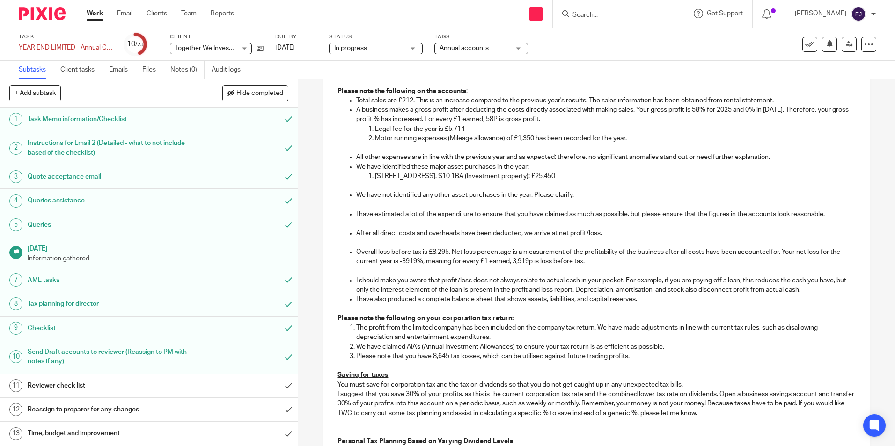
click at [463, 260] on p "Overall loss before tax is £8,295, Net loss percentage is a measurement of the …" at bounding box center [605, 257] width 499 height 19
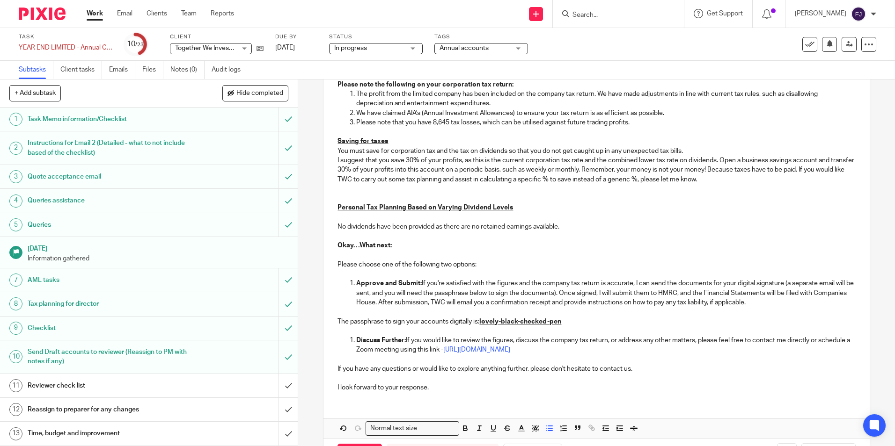
scroll to position [722, 0]
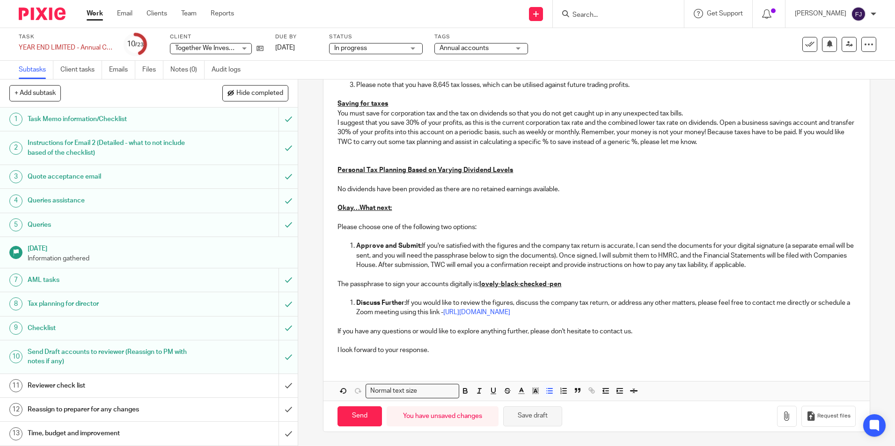
click at [528, 415] on button "Save draft" at bounding box center [532, 417] width 59 height 20
click at [458, 351] on p "I look forward to your response." at bounding box center [596, 350] width 518 height 9
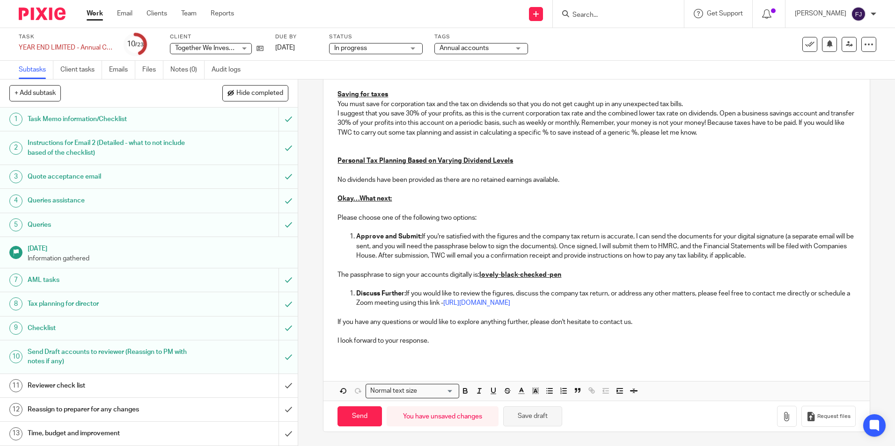
click at [525, 427] on button "Save draft" at bounding box center [532, 417] width 59 height 20
click at [536, 423] on button "Save draft" at bounding box center [532, 417] width 59 height 20
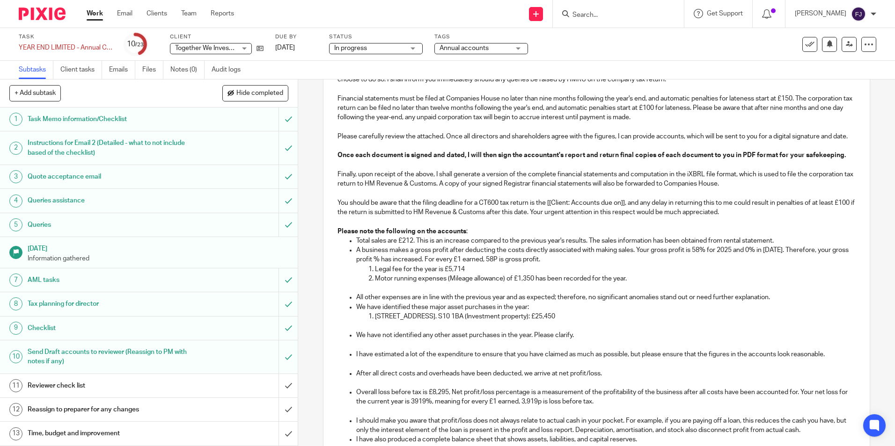
scroll to position [113, 0]
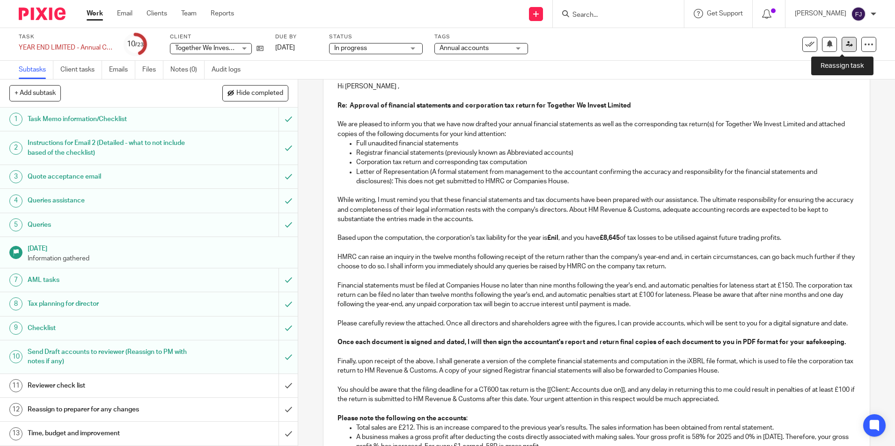
click at [844, 49] on link at bounding box center [848, 44] width 15 height 15
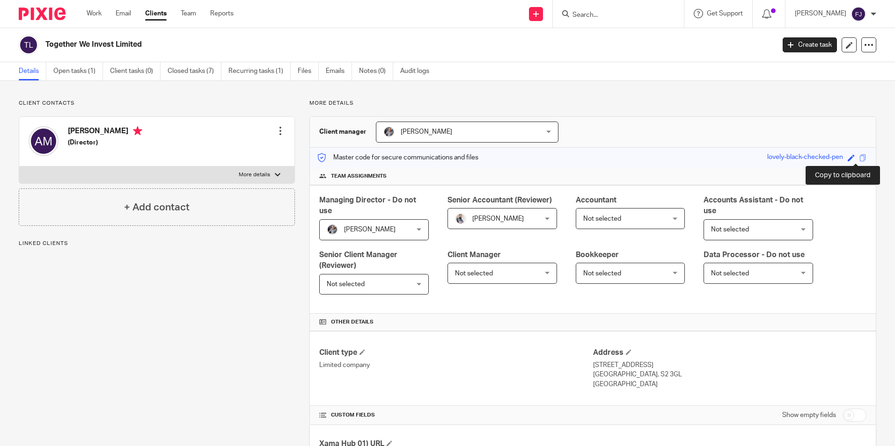
click at [859, 159] on span at bounding box center [862, 157] width 7 height 7
click at [612, 219] on span "Not selected" at bounding box center [602, 219] width 38 height 7
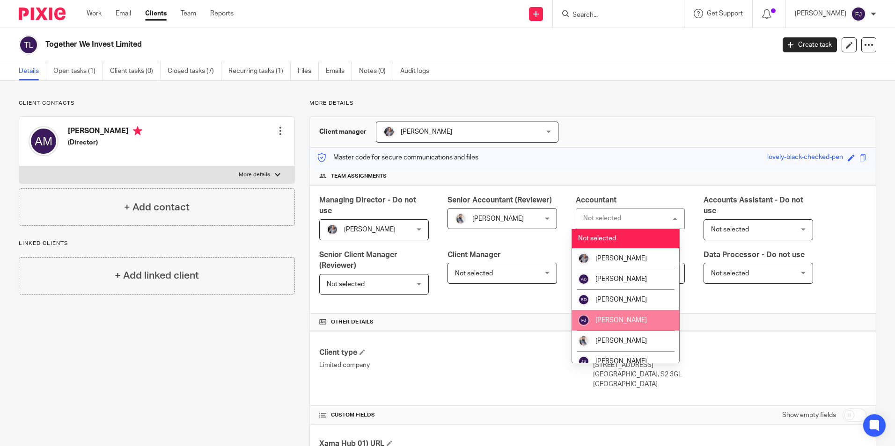
click at [616, 320] on span "[PERSON_NAME]" at bounding box center [620, 320] width 51 height 7
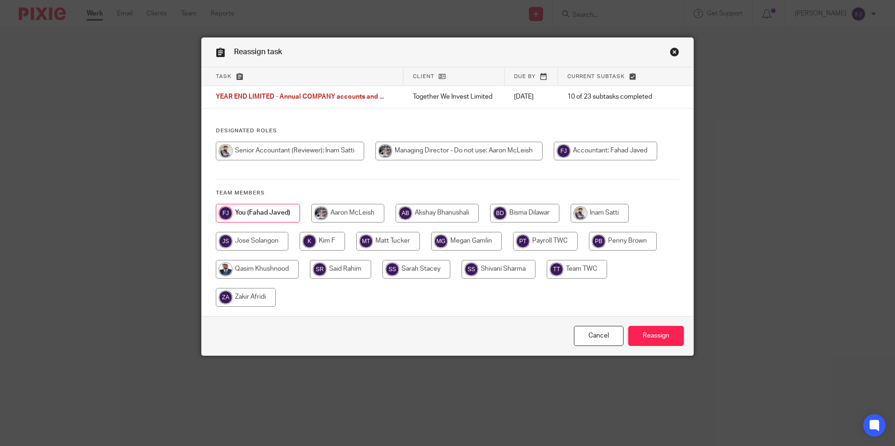
click at [596, 211] on input "radio" at bounding box center [599, 213] width 58 height 19
radio input "true"
click at [644, 343] on input "Reassign" at bounding box center [656, 336] width 56 height 20
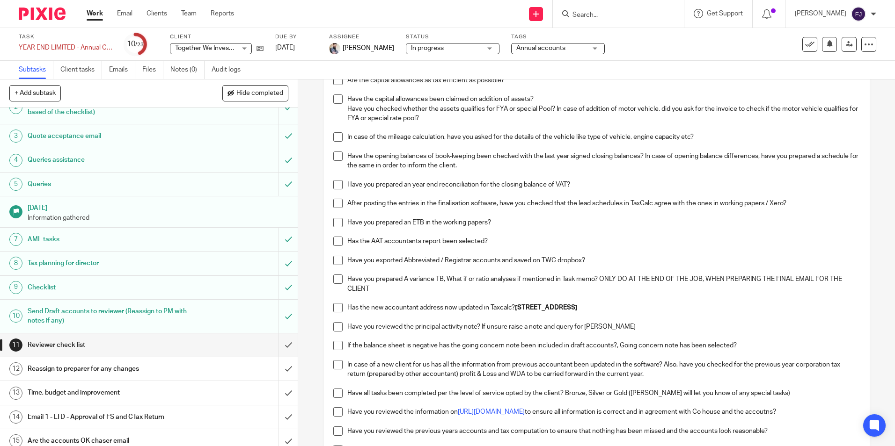
scroll to position [94, 0]
